Goal: Task Accomplishment & Management: Use online tool/utility

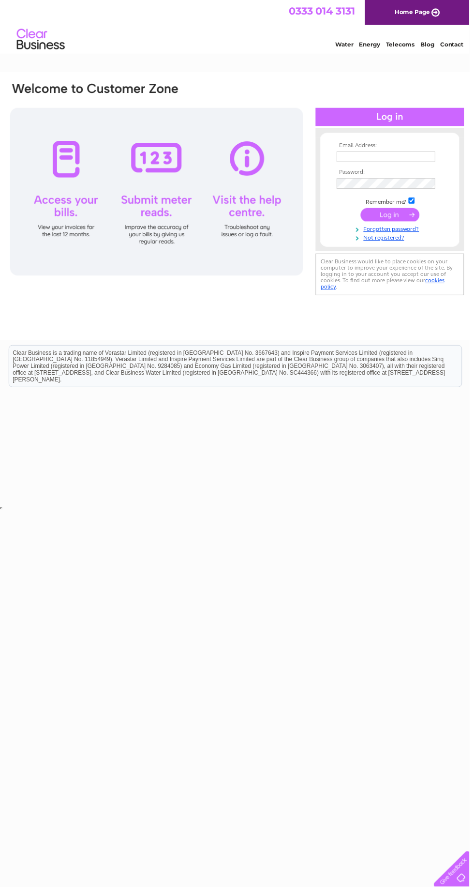
type input "sealeandsandsrbl@gmail.com"
click at [365, 210] on input "submit" at bounding box center [395, 217] width 60 height 14
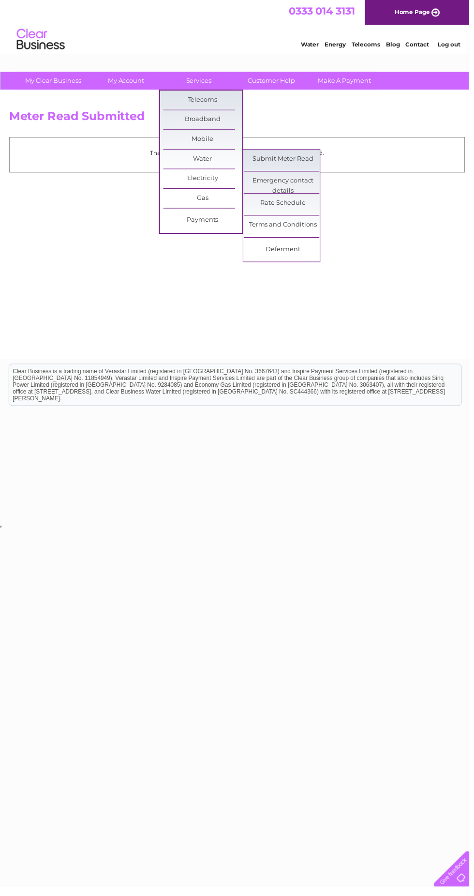
click at [290, 159] on link "Submit Meter Read" at bounding box center [286, 160] width 80 height 19
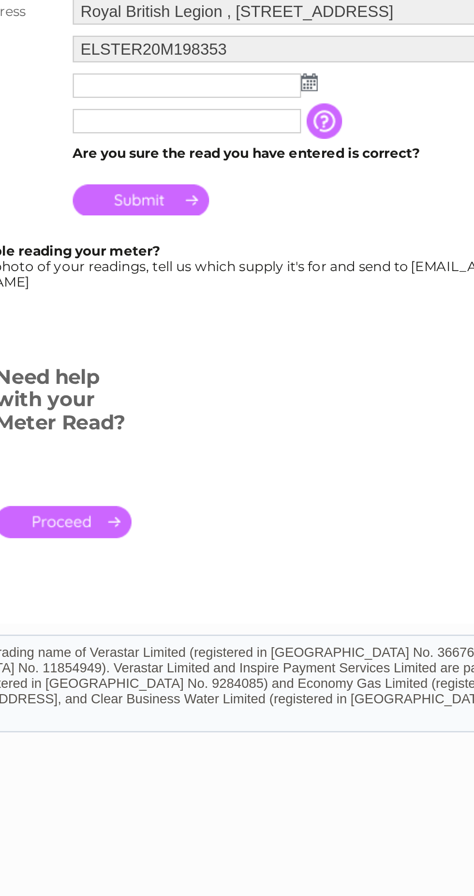
click at [146, 265] on input "text" at bounding box center [149, 263] width 100 height 11
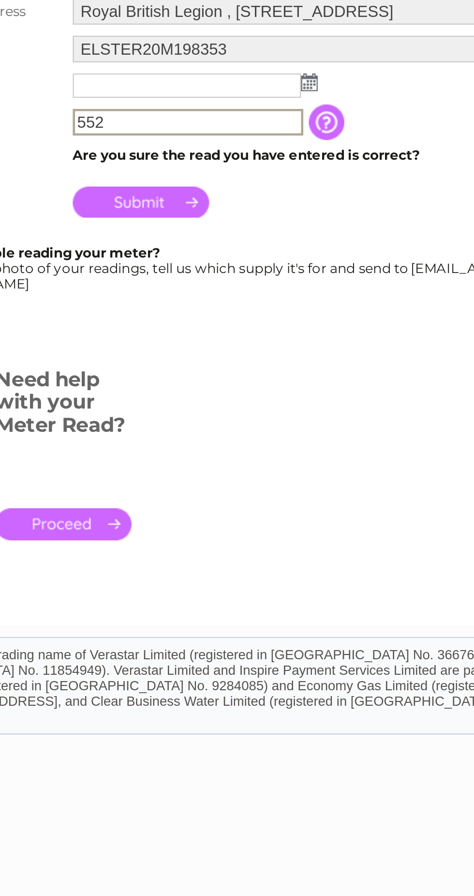
type input "552"
click at [203, 247] on img at bounding box center [202, 246] width 7 height 8
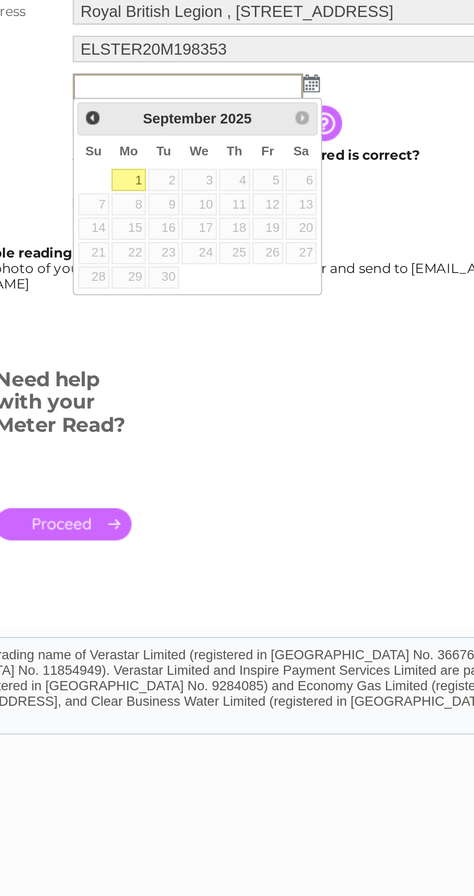
click at [127, 288] on link "1" at bounding box center [123, 289] width 15 height 10
type input "2025/09/01"
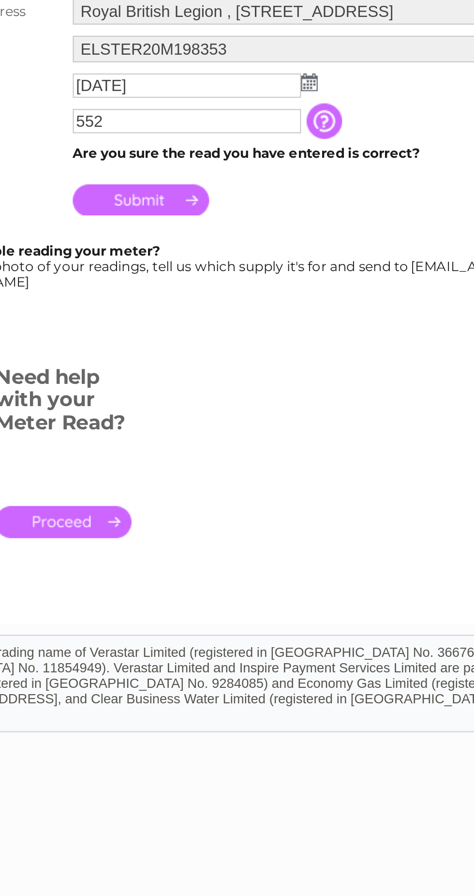
click at [136, 298] on input "Submit" at bounding box center [129, 297] width 60 height 14
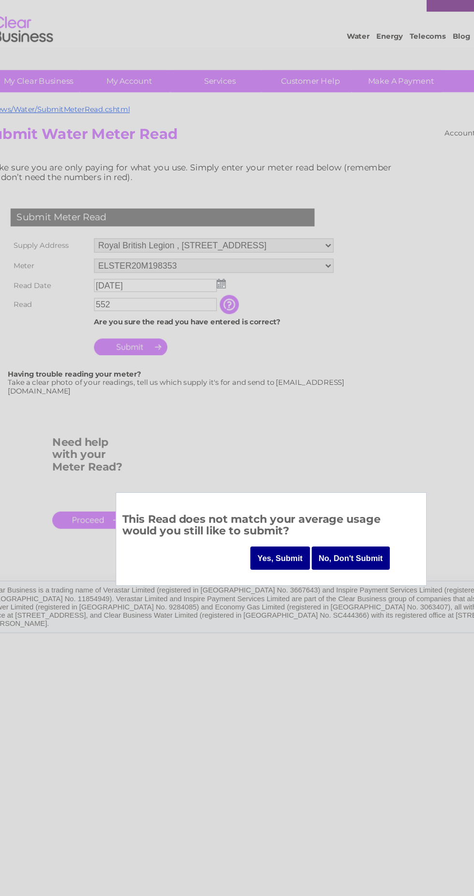
click at [251, 474] on input "Yes, Submit" at bounding box center [250, 468] width 48 height 19
